Goal: Transaction & Acquisition: Purchase product/service

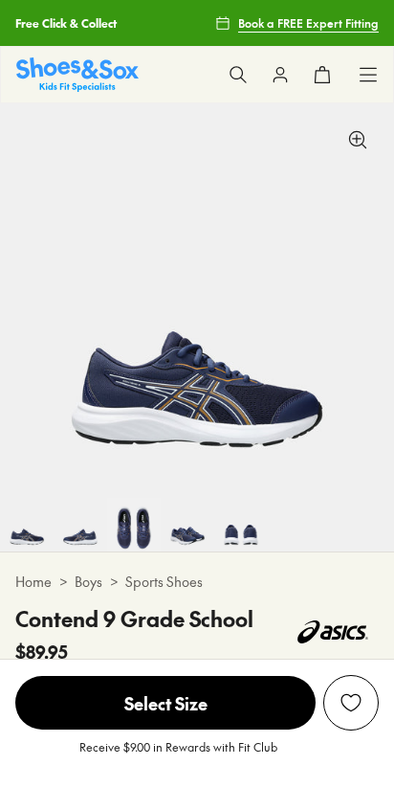
select select "*"
